Goal: Communication & Community: Answer question/provide support

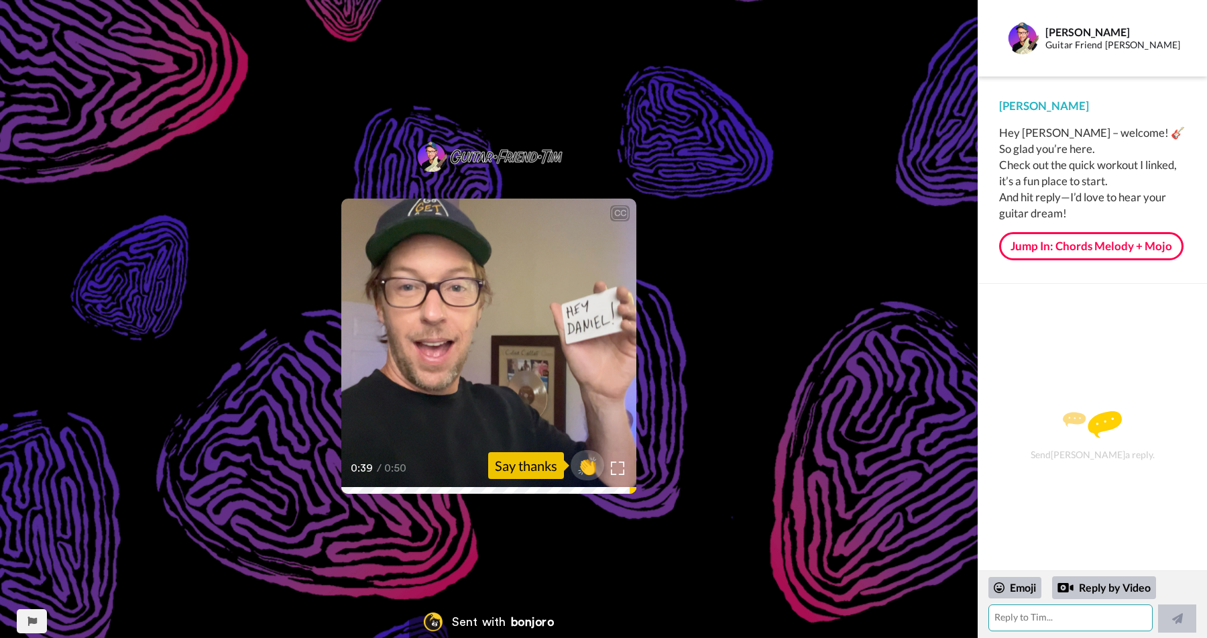
click at [1022, 617] on textarea at bounding box center [1070, 617] width 164 height 27
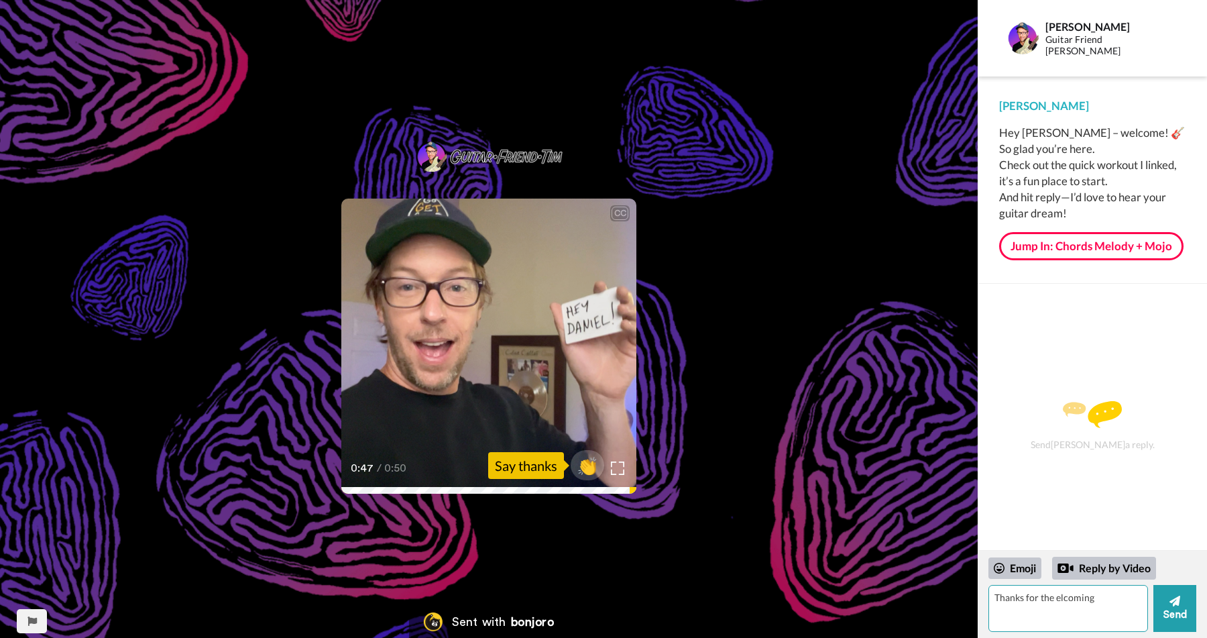
click at [1084, 597] on textarea "Thanks for the elcoming" at bounding box center [1068, 608] width 160 height 47
click at [1077, 609] on textarea "Thanks for the warm welcome and happy to join." at bounding box center [1068, 608] width 160 height 47
click at [1012, 573] on div "Emoji" at bounding box center [1014, 567] width 53 height 21
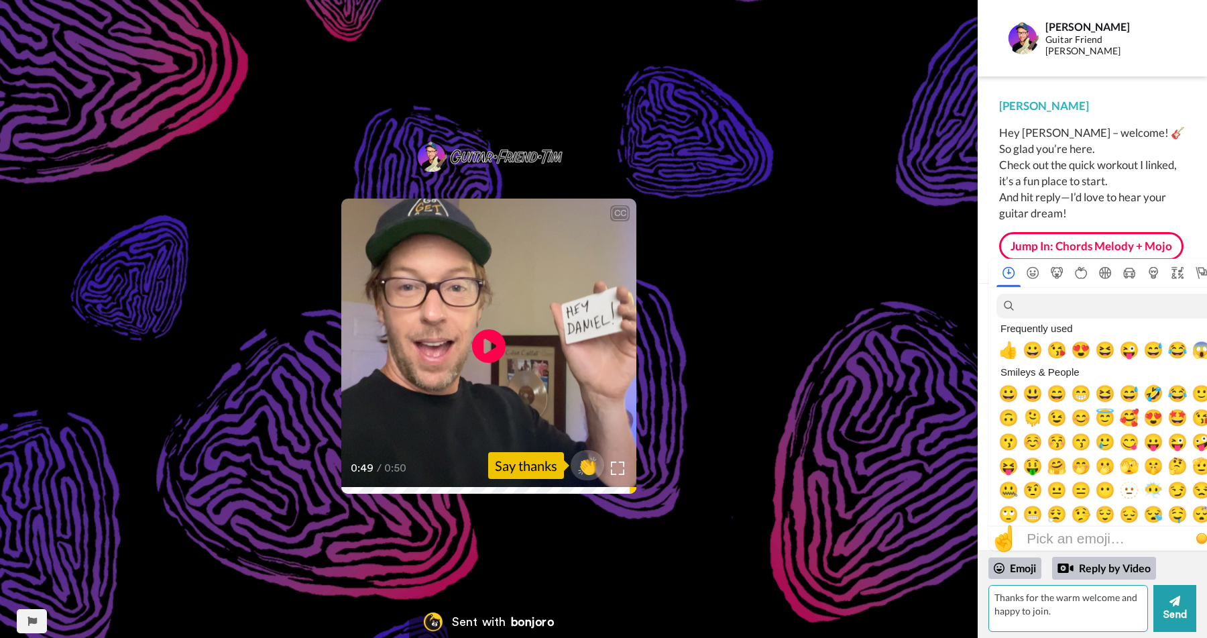
click at [1054, 613] on textarea "Thanks for the warm welcome and happy to join." at bounding box center [1068, 608] width 160 height 47
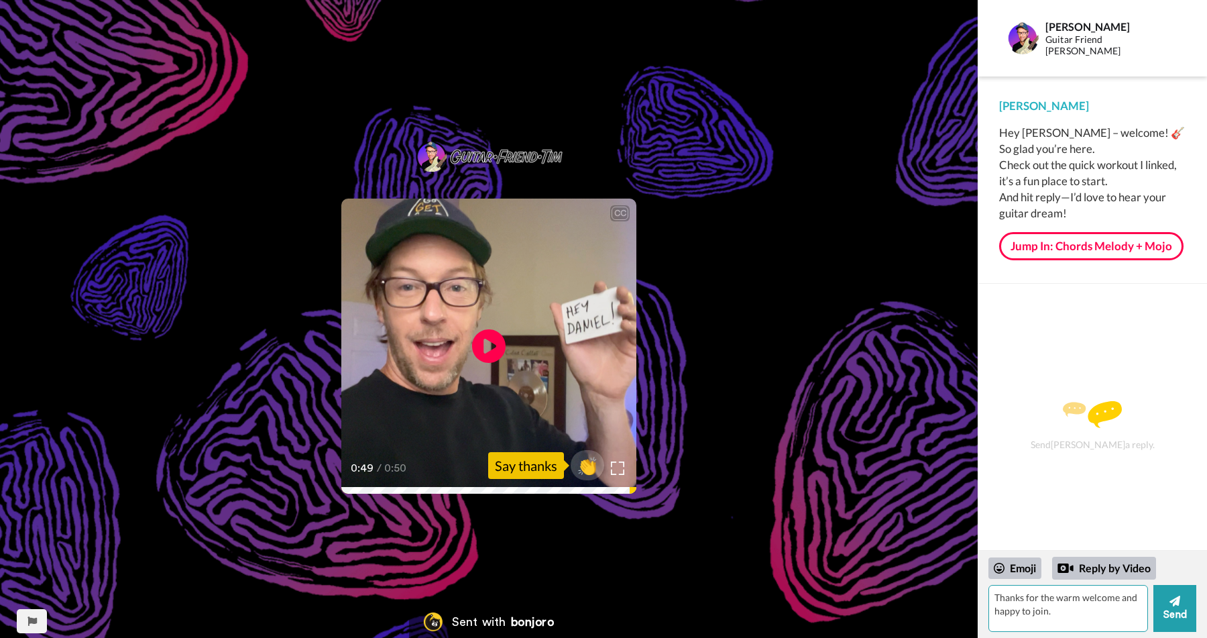
click at [1055, 611] on textarea "Thanks for the warm welcome and happy to join." at bounding box center [1068, 608] width 160 height 47
click at [1035, 600] on textarea "Thanks for the warm welcome and happy to join. I'm in my mid 30's, just picked …" at bounding box center [1068, 608] width 160 height 47
click at [1050, 613] on textarea "Thanks for the warm welcome and happy to join. I'm in my mid 30's, just picked …" at bounding box center [1068, 608] width 160 height 47
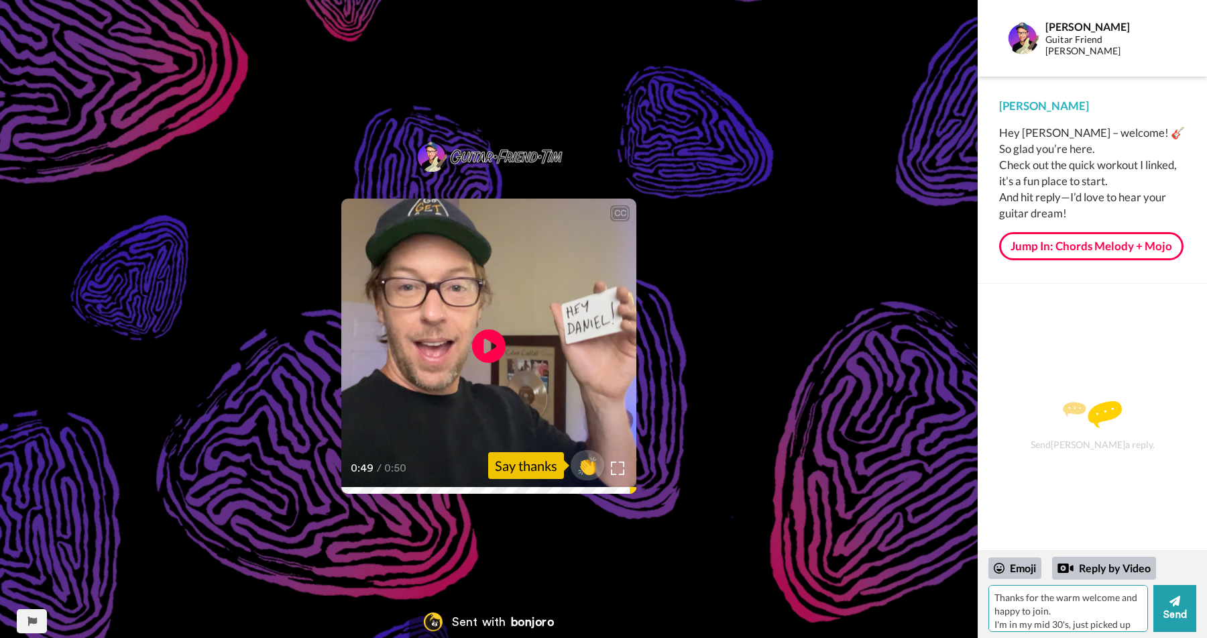
drag, startPoint x: 1065, startPoint y: 604, endPoint x: 1078, endPoint y: 621, distance: 21.5
click at [1078, 621] on textarea "Thanks for the warm welcome and happy to join. I'm in my mid 30's, just picked …" at bounding box center [1068, 608] width 160 height 47
click at [1091, 615] on textarea "Thanks for the warm welcome and happy to join. I'm in my mid 30's, just picked …" at bounding box center [1068, 608] width 160 height 47
click at [1109, 596] on textarea "Thanks for the warm welcome and happy to join. I'm in my mid 30's, just picked …" at bounding box center [1068, 608] width 160 height 47
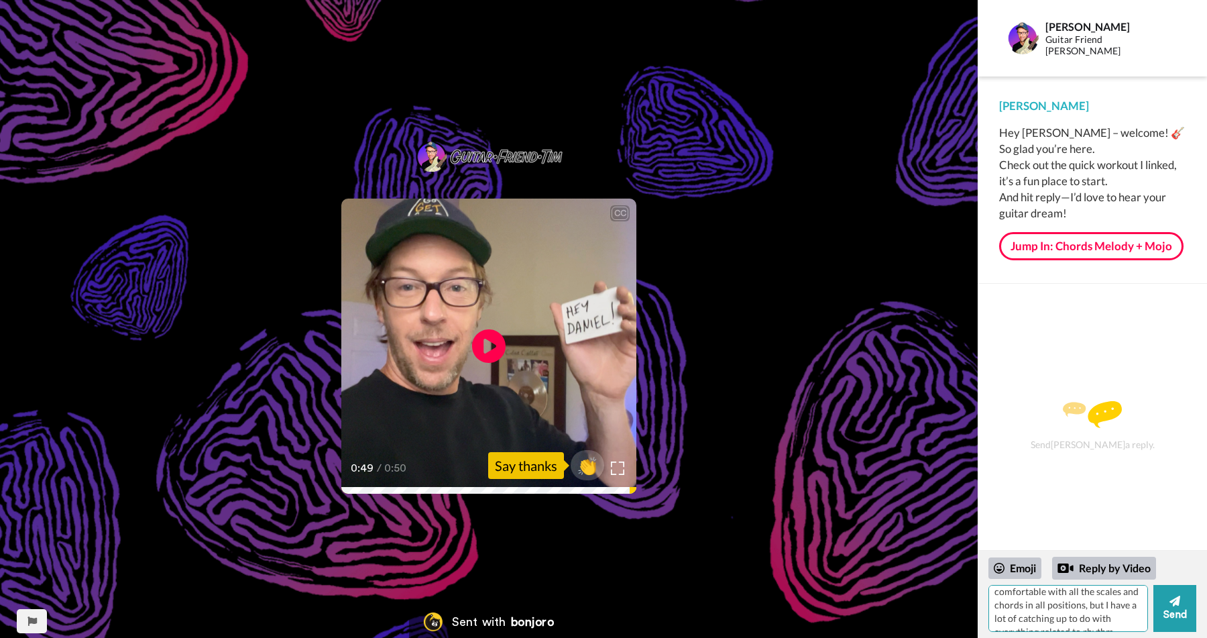
scroll to position [126, 0]
click at [1075, 608] on textarea "Thanks for the warm welcome and happy to join. I'm in my mid 30's, just picked …" at bounding box center [1068, 608] width 160 height 47
click at [1087, 613] on textarea "Thanks for the warm welcome and happy to join. I'm in my mid 30's, just picked …" at bounding box center [1068, 608] width 160 height 47
click at [1072, 630] on textarea "Thanks for the warm welcome and happy to join. I'm in my mid 30's, just picked …" at bounding box center [1068, 608] width 160 height 47
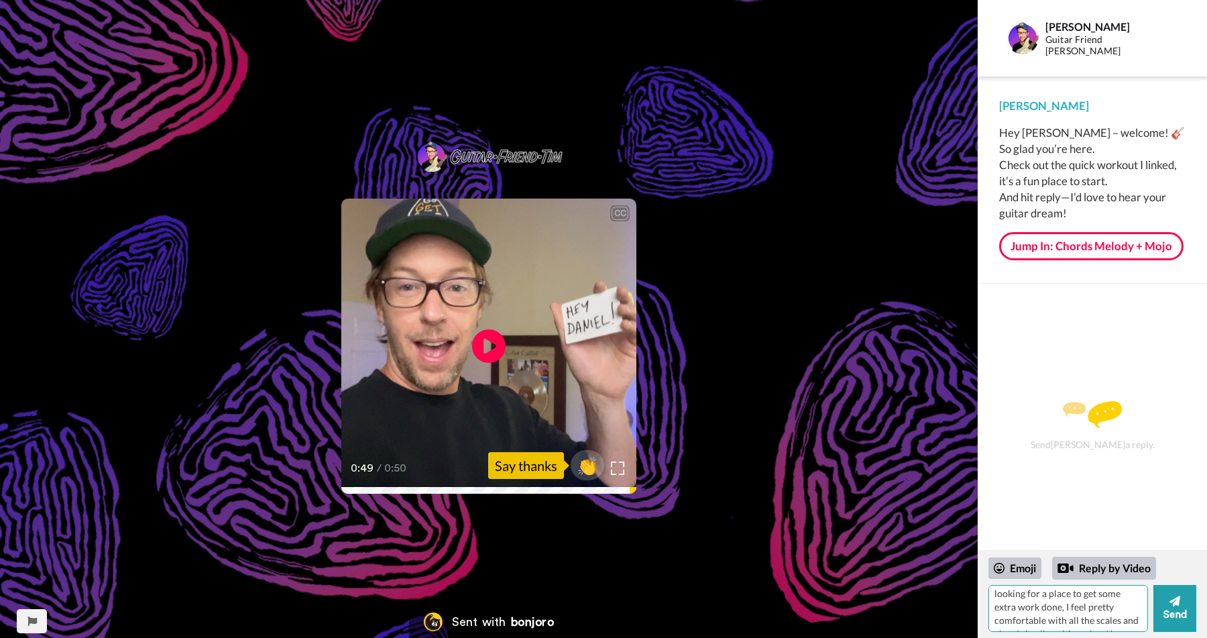
scroll to position [0, 0]
drag, startPoint x: 1082, startPoint y: 605, endPoint x: 1075, endPoint y: 552, distance: 53.4
click at [1075, 552] on div "Emoji Reply by Video Thanks for the warm welcome and happy to join. I'm in my m…" at bounding box center [1091, 593] width 229 height 87
click at [1098, 605] on textarea "Thanks for the warm welcome and happy to join. I'm in my mid 30's, just picked …" at bounding box center [1068, 608] width 160 height 47
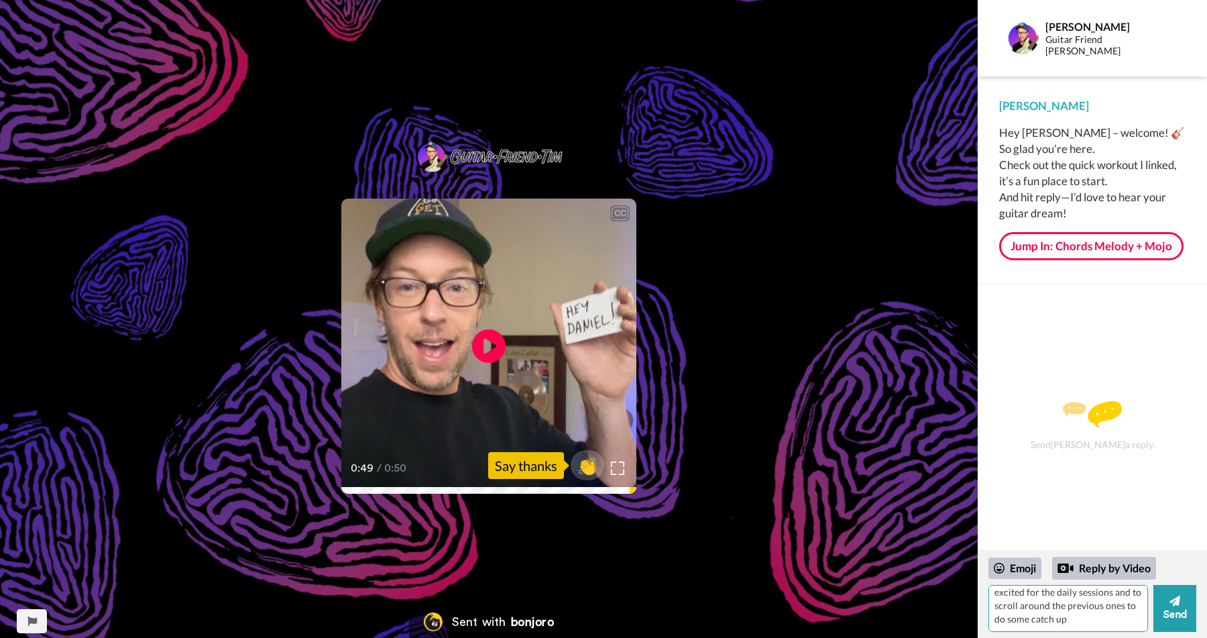
click at [1085, 606] on textarea "Thanks for the warm welcome and happy to join. I'm in my mid 30's, just picked …" at bounding box center [1068, 608] width 160 height 47
type textarea "Thanks for the warm welcome and happy to join. I'm in my mid 30's, just picked …"
click at [1187, 607] on button "Send" at bounding box center [1174, 608] width 43 height 47
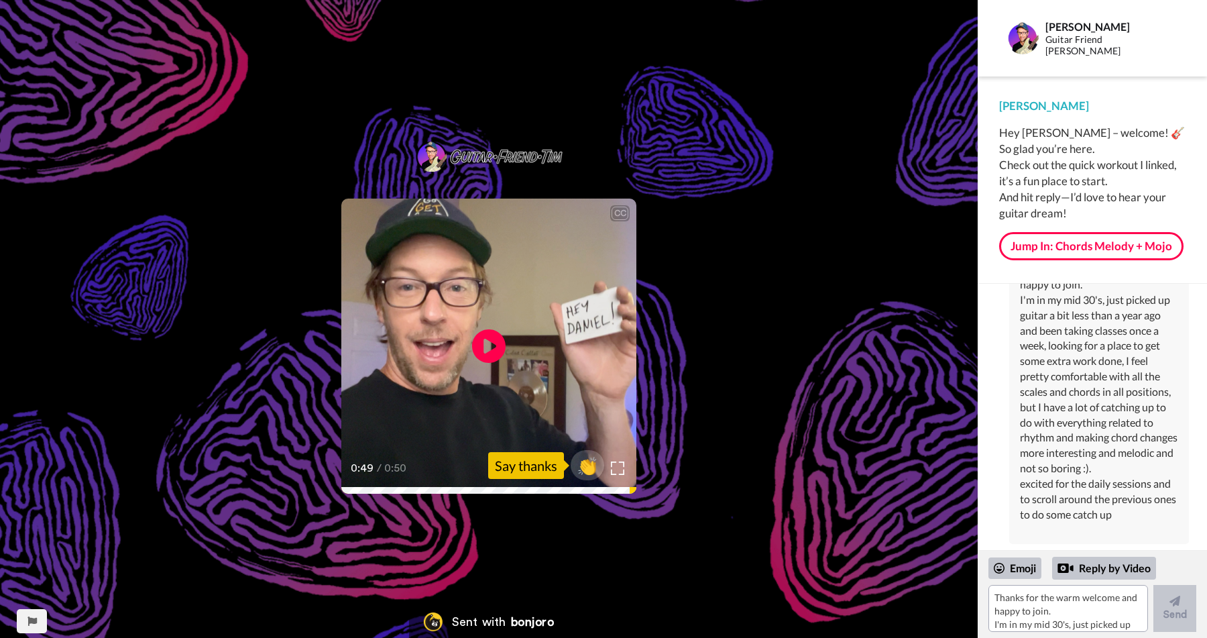
scroll to position [65, 0]
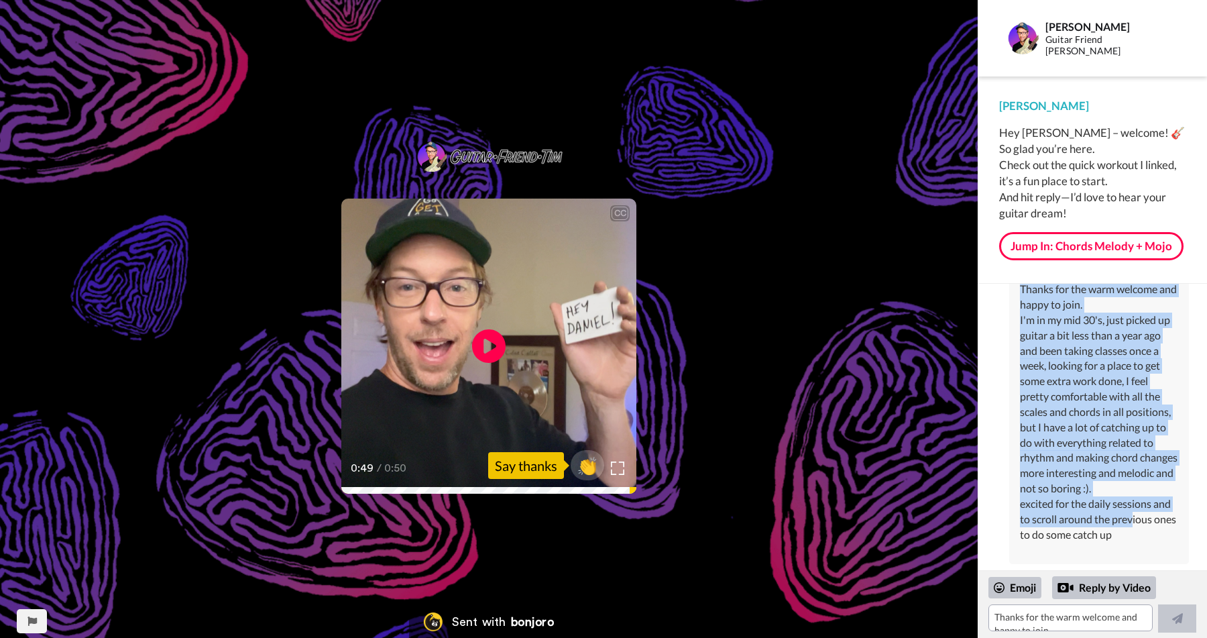
drag, startPoint x: 1132, startPoint y: 512, endPoint x: 982, endPoint y: 402, distance: 186.5
click at [982, 401] on div "[PERSON_NAME] Thanks for the warm welcome and happy to join. I'm in my mid 30's…" at bounding box center [1091, 427] width 229 height 286
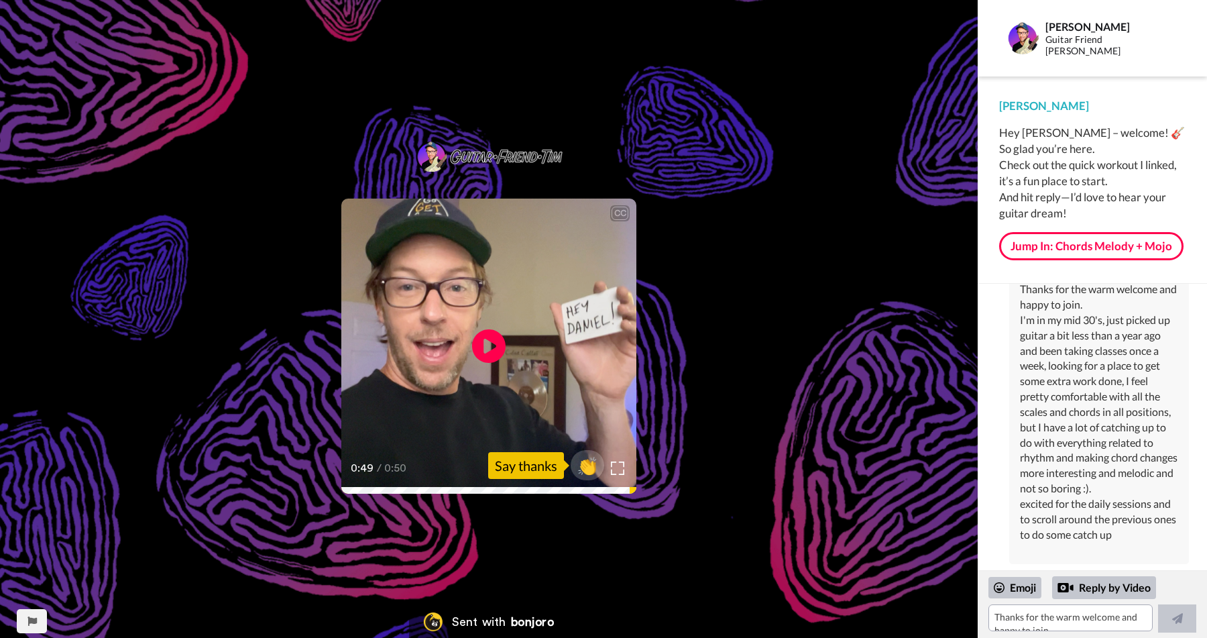
click at [1046, 450] on div "Thanks for the warm welcome and happy to join. I'm in my mid 30's, just picked …" at bounding box center [1099, 412] width 158 height 260
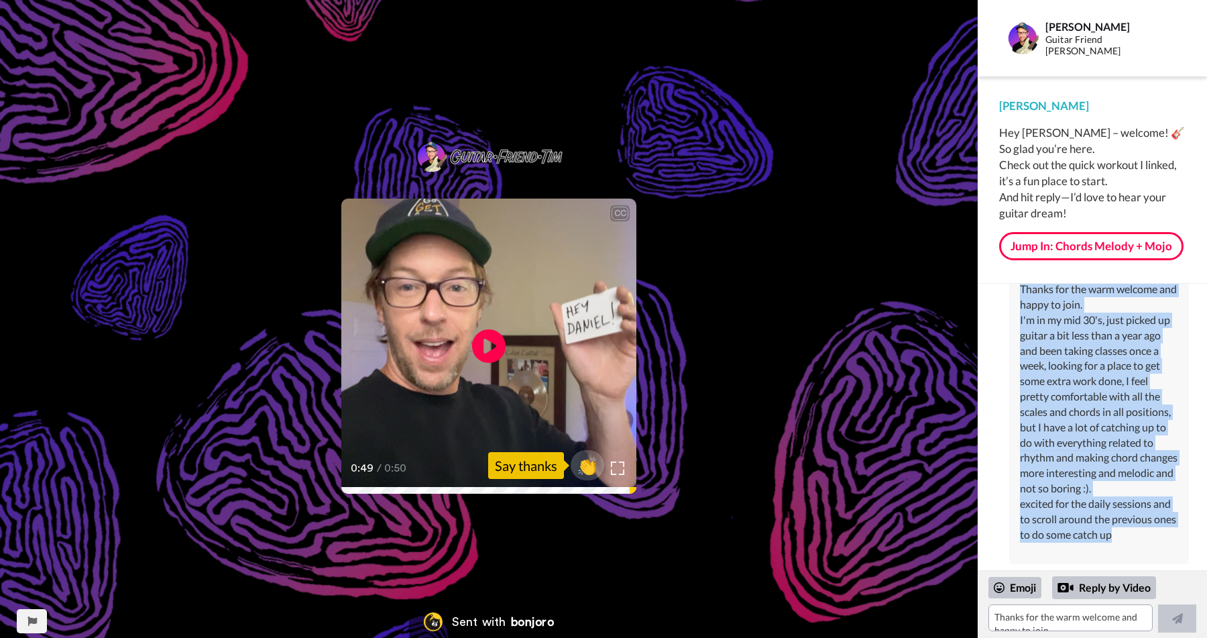
drag, startPoint x: 1119, startPoint y: 538, endPoint x: 978, endPoint y: 306, distance: 271.3
click at [978, 306] on div "[PERSON_NAME] Thanks for the warm welcome and happy to join. I'm in my mid 30's…" at bounding box center [1091, 427] width 229 height 286
copy div "[PERSON_NAME] Thanks for the warm welcome and happy to join. I'm in my mid 30's…"
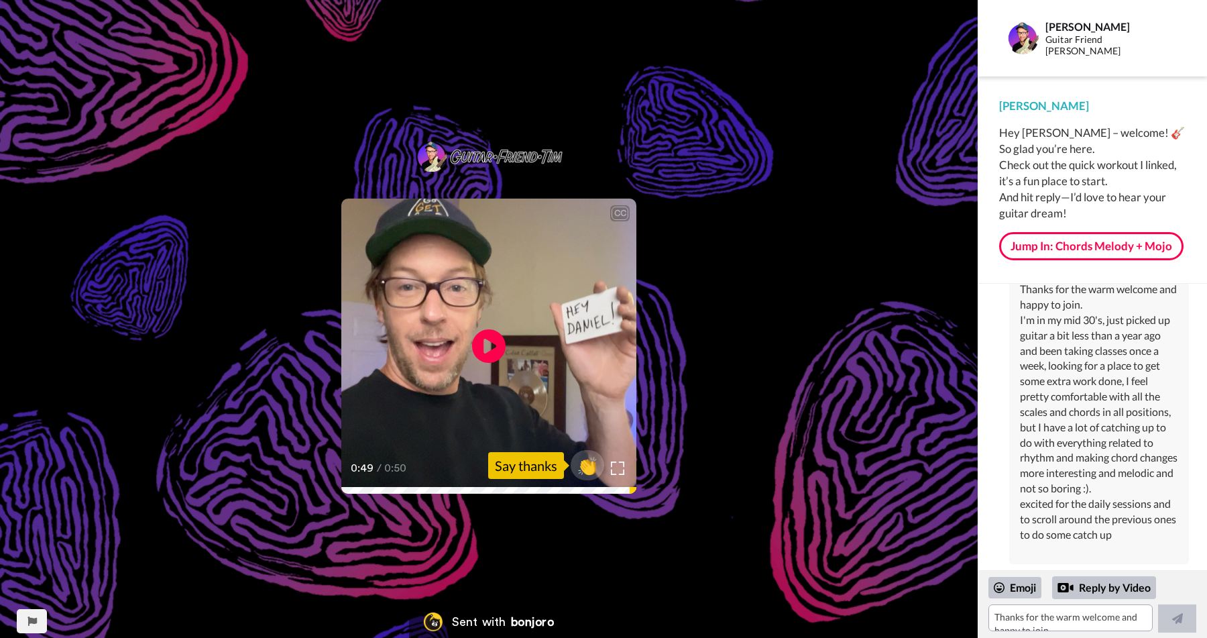
click at [1057, 302] on div "Thanks for the warm welcome and happy to join. I'm in my mid 30's, just picked …" at bounding box center [1099, 412] width 158 height 260
